Goal: Transaction & Acquisition: Purchase product/service

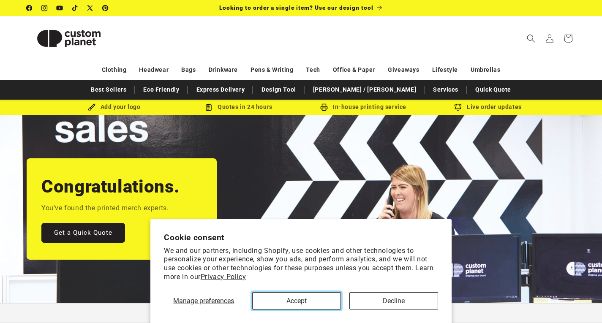
click at [320, 298] on button "Accept" at bounding box center [296, 301] width 89 height 17
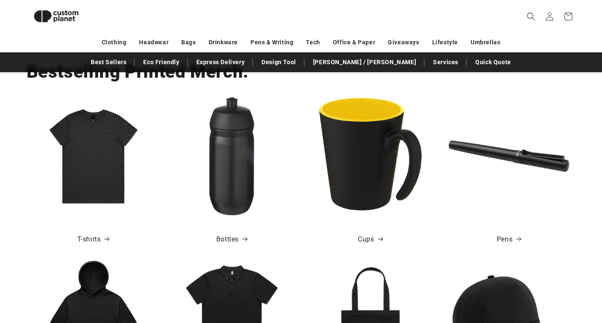
scroll to position [287, 0]
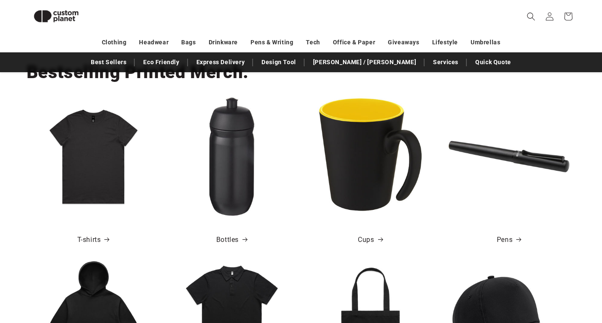
click at [88, 149] on img at bounding box center [93, 156] width 121 height 121
click at [98, 234] on link "T-shirts" at bounding box center [93, 240] width 32 height 12
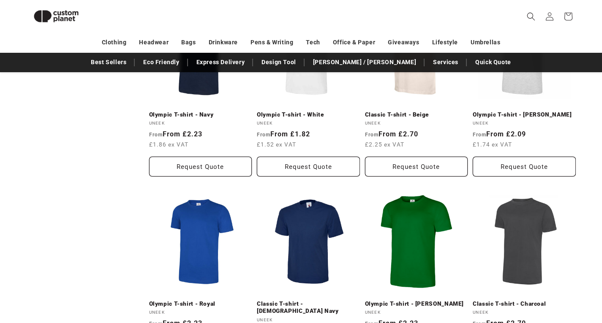
scroll to position [778, 0]
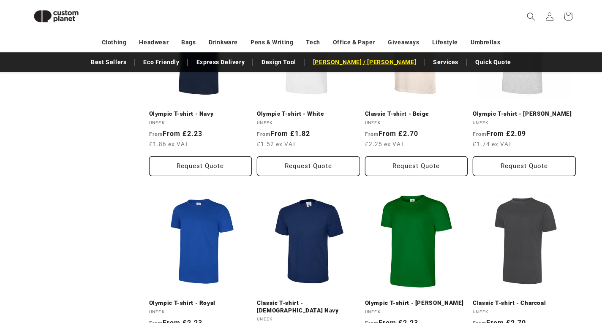
click at [355, 56] on link "[PERSON_NAME] / [PERSON_NAME]" at bounding box center [365, 62] width 112 height 15
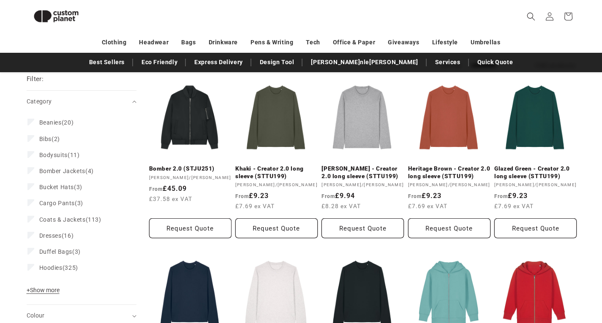
scroll to position [198, 0]
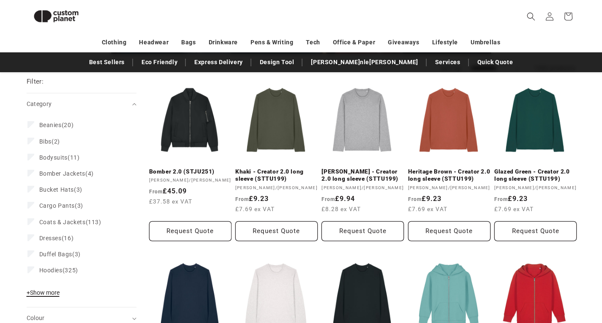
click at [48, 290] on span "+ Show more" at bounding box center [43, 293] width 33 height 7
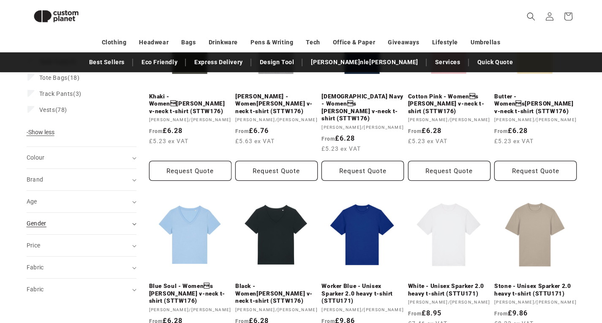
scroll to position [712, 0]
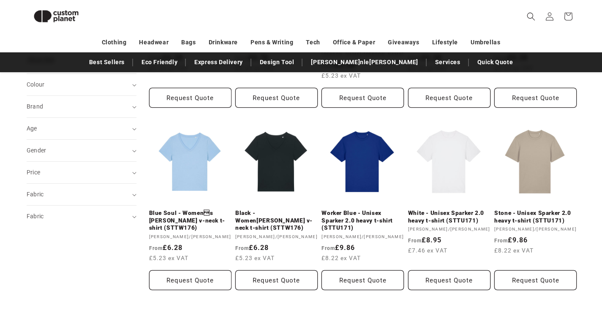
click at [326, 320] on link "2" at bounding box center [328, 329] width 19 height 19
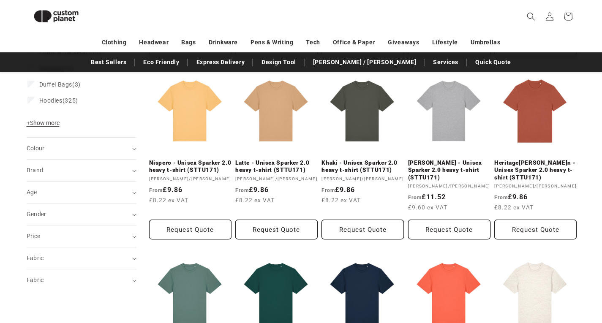
scroll to position [390, 0]
click at [88, 247] on summary "Fabric (0)" at bounding box center [82, 258] width 110 height 22
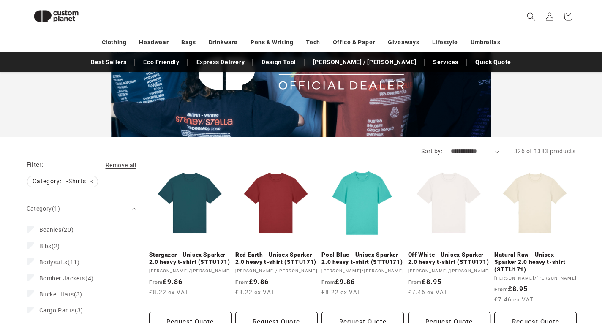
scroll to position [0, 0]
